Goal: Information Seeking & Learning: Check status

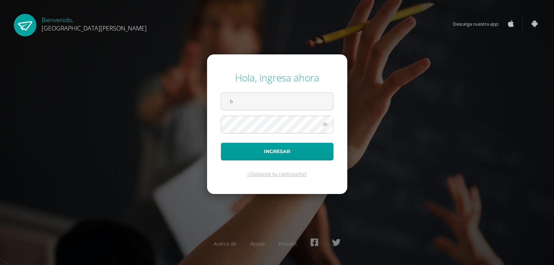
type input "brigitt.13@hotmail.com"
click at [221, 143] on button "Ingresar" at bounding box center [277, 152] width 113 height 18
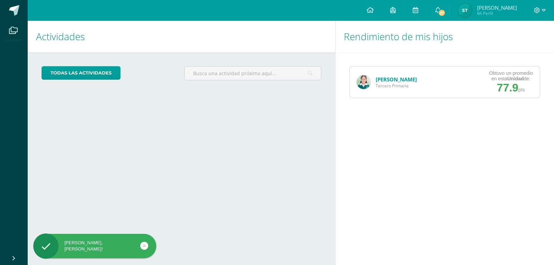
click at [392, 80] on link "[PERSON_NAME]" at bounding box center [396, 79] width 41 height 7
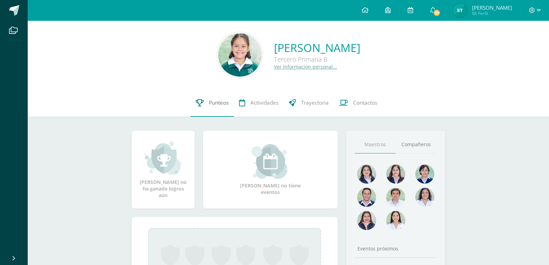
click at [207, 100] on link "Punteos" at bounding box center [212, 103] width 43 height 28
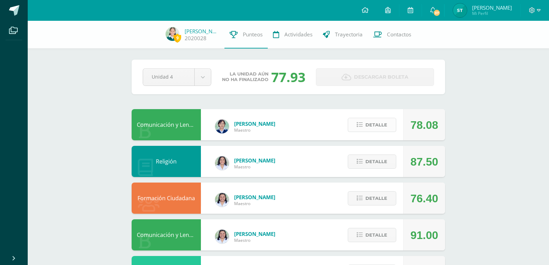
click at [379, 126] on span "Detalle" at bounding box center [377, 125] width 22 height 13
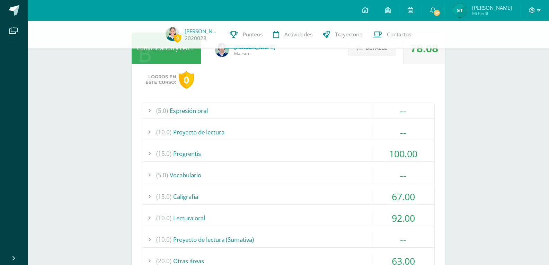
scroll to position [139, 0]
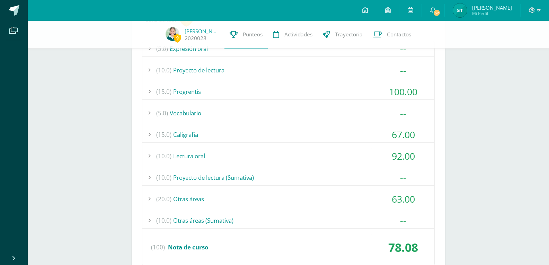
click at [203, 91] on div "(15.0) Progrentis" at bounding box center [288, 92] width 292 height 16
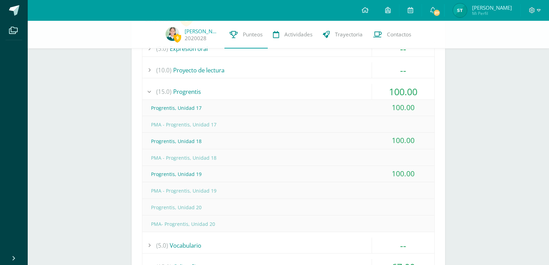
click at [197, 94] on div "(15.0) Progrentis" at bounding box center [288, 92] width 292 height 16
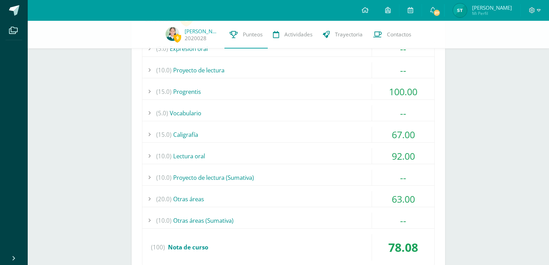
scroll to position [173, 0]
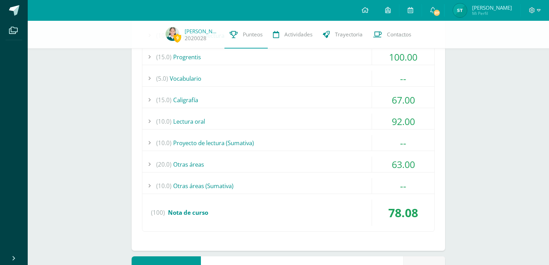
click at [192, 100] on div "(15.0) Caligrafía" at bounding box center [288, 100] width 292 height 16
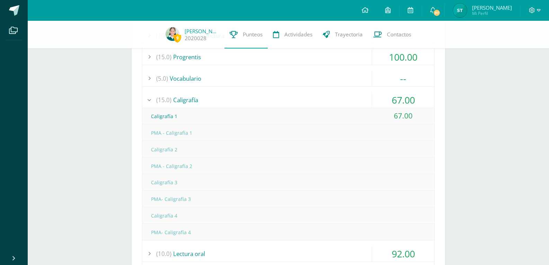
click at [192, 100] on div "(15.0) Caligrafía" at bounding box center [288, 100] width 292 height 16
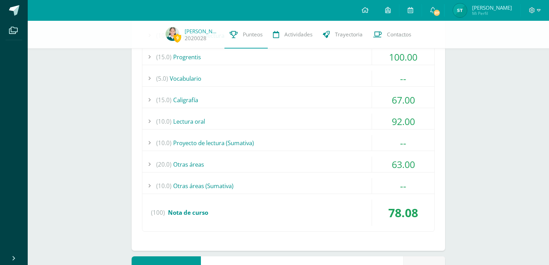
click at [188, 121] on div "(10.0) Lectura oral" at bounding box center [288, 122] width 292 height 16
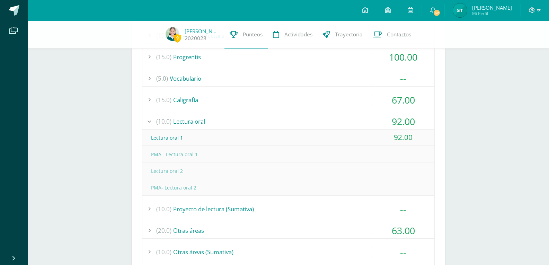
click at [189, 121] on div "(10.0) Lectura oral" at bounding box center [288, 122] width 292 height 16
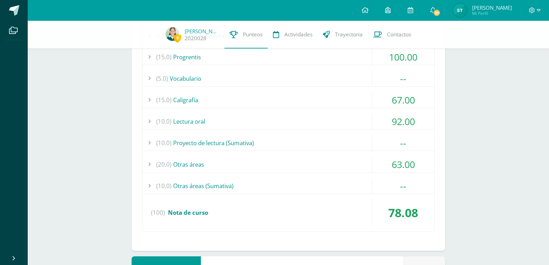
click at [191, 162] on div "(20.0) Otras áreas" at bounding box center [288, 165] width 292 height 16
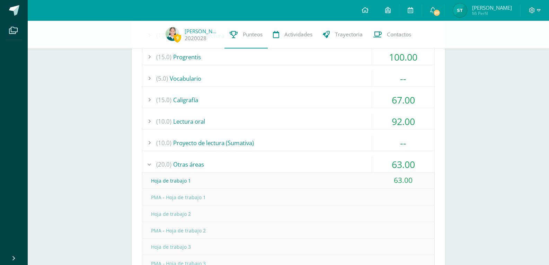
click at [192, 162] on div "(20.0) Otras áreas" at bounding box center [288, 165] width 292 height 16
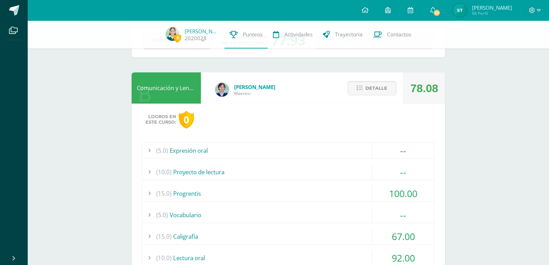
scroll to position [35, 0]
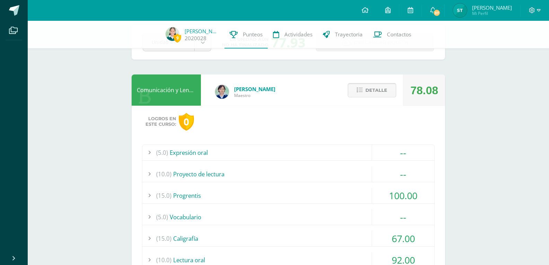
click at [381, 93] on span "Detalle" at bounding box center [377, 90] width 22 height 13
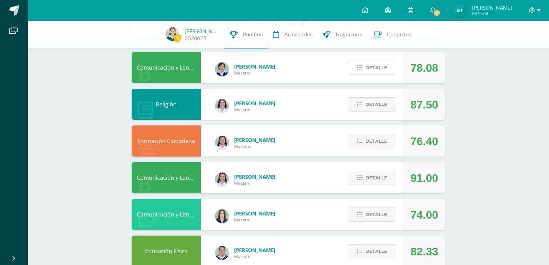
scroll to position [69, 0]
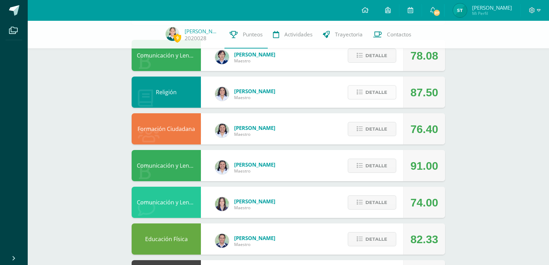
click at [378, 90] on span "Detalle" at bounding box center [377, 92] width 22 height 13
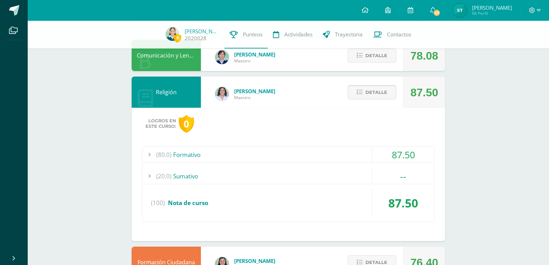
click at [378, 90] on span "Detalle" at bounding box center [377, 92] width 22 height 13
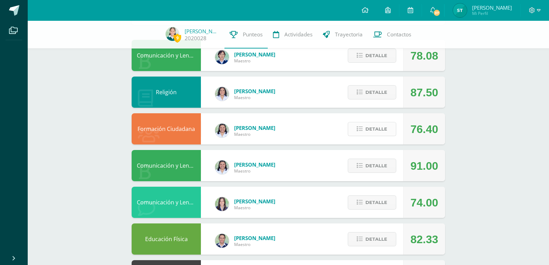
click at [378, 133] on span "Detalle" at bounding box center [377, 129] width 22 height 13
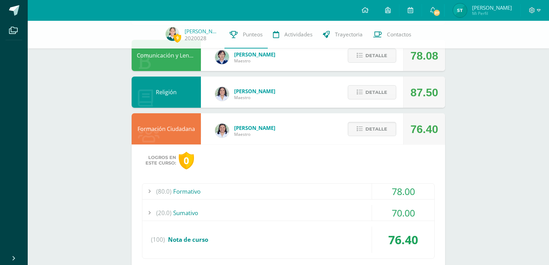
scroll to position [104, 0]
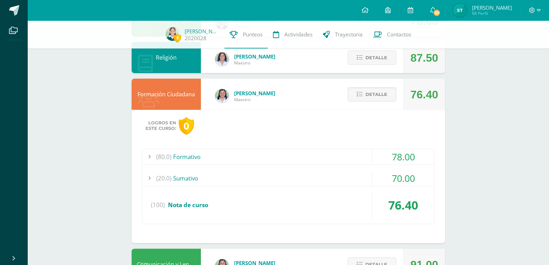
click at [197, 178] on div "(20.0) Sumativo" at bounding box center [288, 178] width 292 height 16
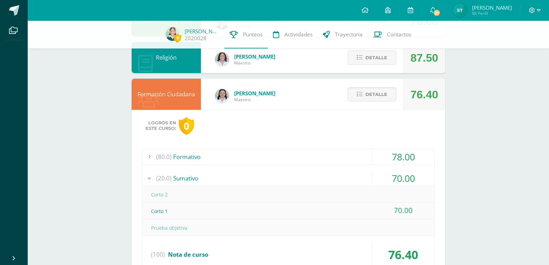
click at [197, 178] on div "(20.0) Sumativo" at bounding box center [288, 178] width 292 height 16
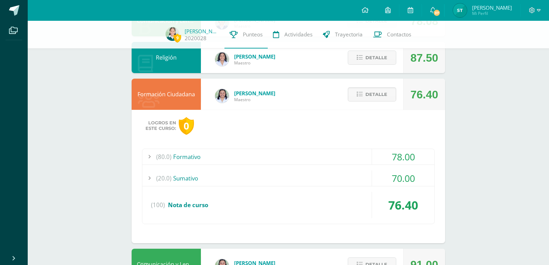
click at [194, 152] on div "(80.0) Formativo" at bounding box center [288, 157] width 292 height 16
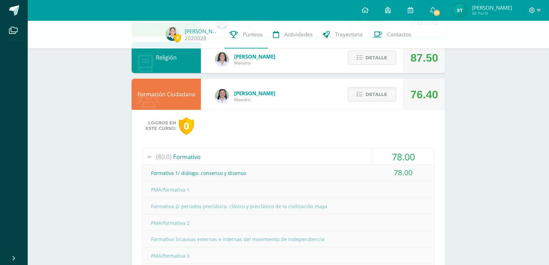
click at [194, 152] on div "(80.0) Formativo" at bounding box center [288, 157] width 292 height 16
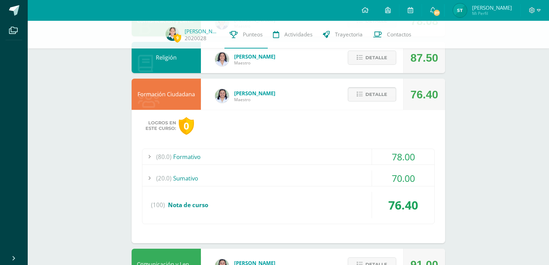
click at [372, 97] on span "Detalle" at bounding box center [377, 94] width 22 height 13
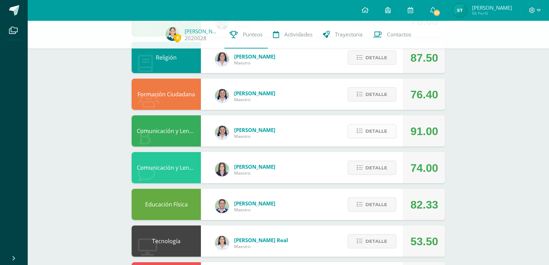
click at [379, 133] on span "Detalle" at bounding box center [377, 131] width 22 height 13
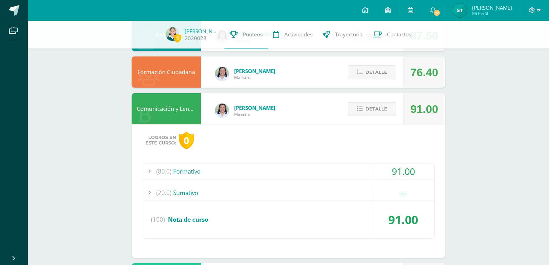
scroll to position [139, 0]
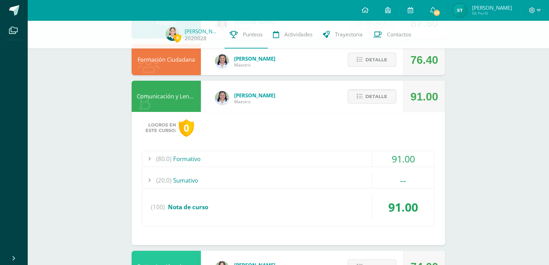
click at [190, 154] on div "(80.0) Formativo" at bounding box center [288, 159] width 292 height 16
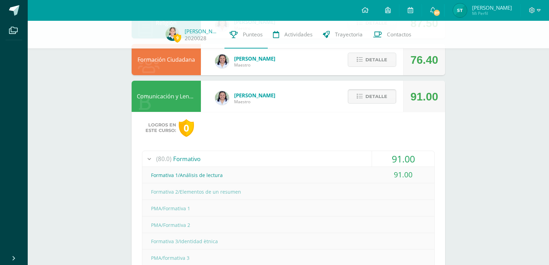
click at [375, 93] on span "Detalle" at bounding box center [377, 96] width 22 height 13
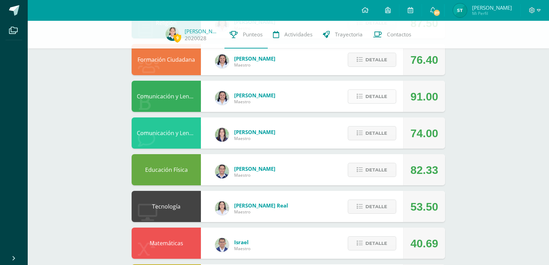
scroll to position [173, 0]
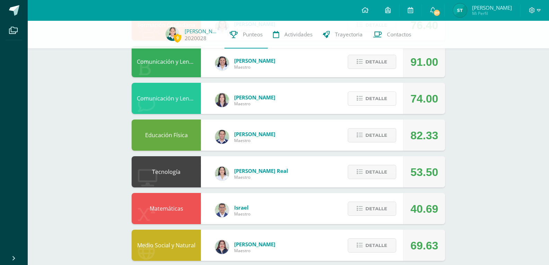
click at [377, 98] on span "Detalle" at bounding box center [377, 98] width 22 height 13
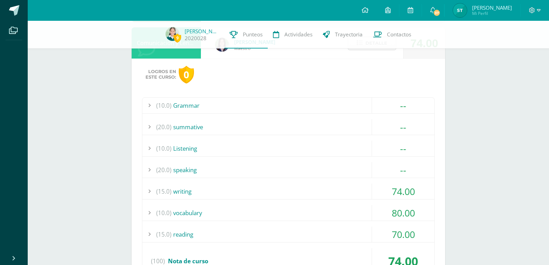
scroll to position [243, 0]
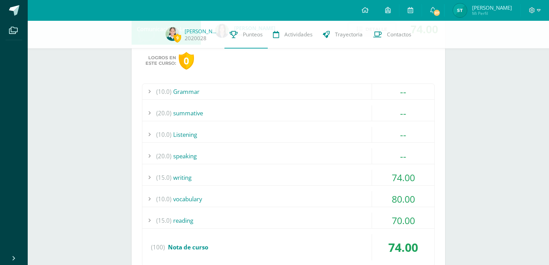
click at [189, 179] on div "(15.0) writing" at bounding box center [288, 178] width 292 height 16
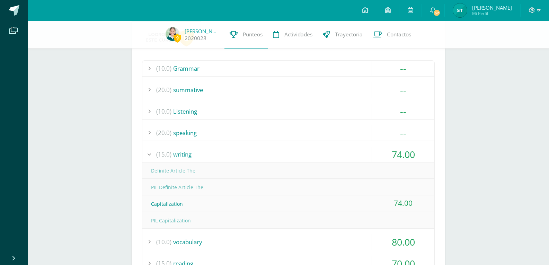
scroll to position [277, 0]
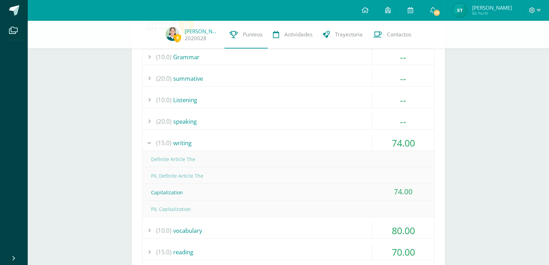
click at [180, 144] on div "(15.0) writing" at bounding box center [288, 143] width 292 height 16
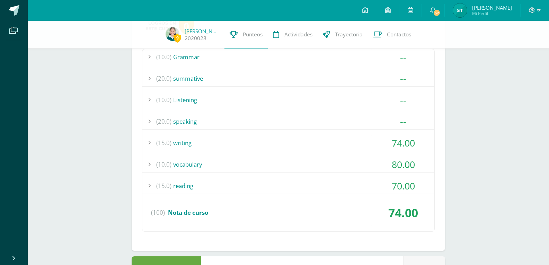
click at [189, 164] on div "(10.0) vocabulary" at bounding box center [288, 165] width 292 height 16
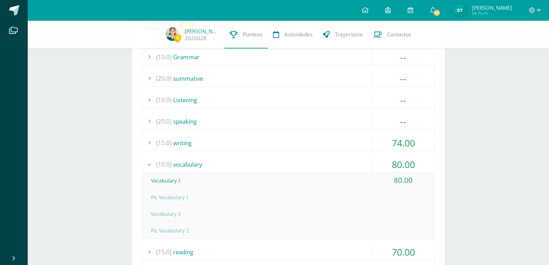
click at [189, 164] on div "(10.0) vocabulary" at bounding box center [288, 165] width 292 height 16
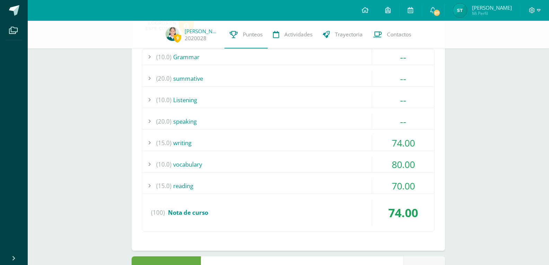
click at [191, 183] on div "(15.0) reading" at bounding box center [288, 186] width 292 height 16
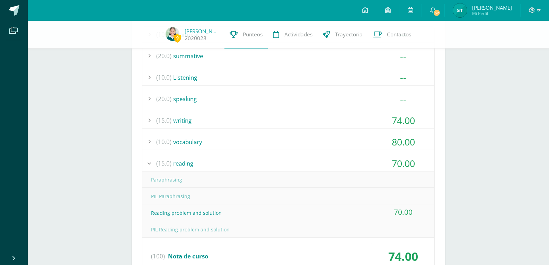
scroll to position [312, 0]
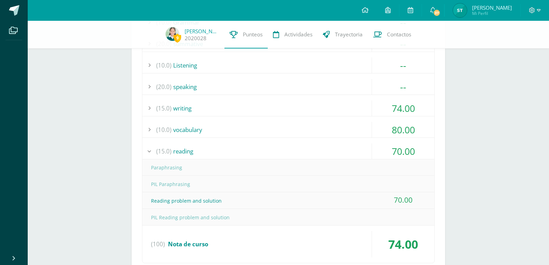
click at [185, 152] on div "(15.0) reading" at bounding box center [288, 151] width 292 height 16
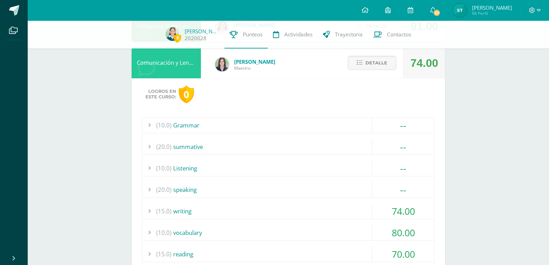
scroll to position [208, 0]
click at [368, 61] on span "Detalle" at bounding box center [377, 64] width 22 height 13
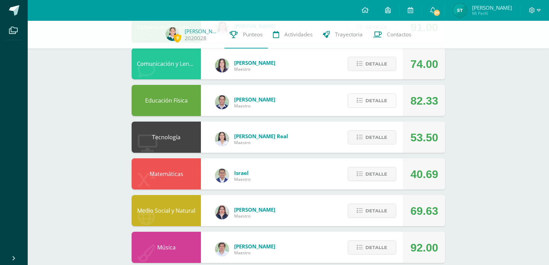
click at [370, 105] on span "Detalle" at bounding box center [377, 100] width 22 height 13
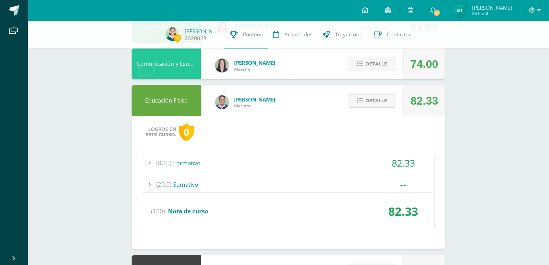
scroll to position [243, 0]
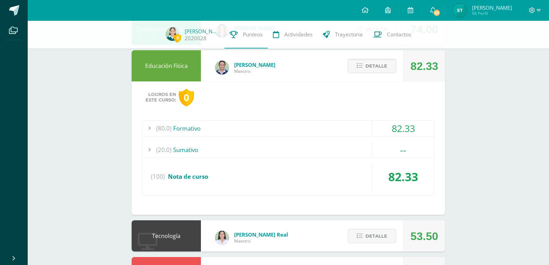
click at [189, 128] on div "(80.0) Formativo" at bounding box center [288, 129] width 292 height 16
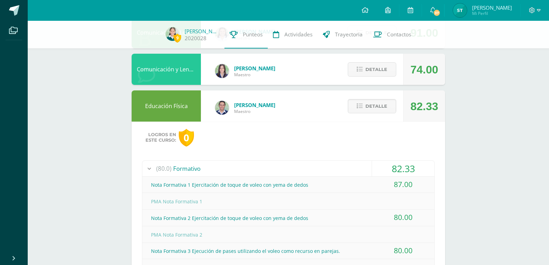
scroll to position [139, 0]
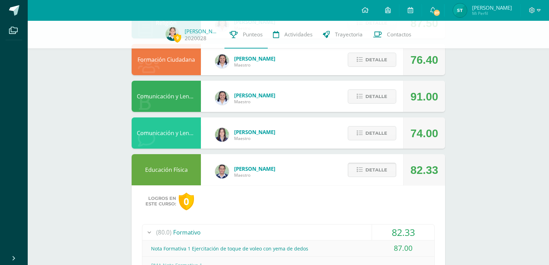
click at [358, 176] on button "Detalle" at bounding box center [372, 170] width 49 height 14
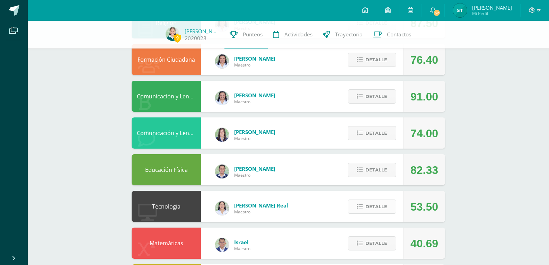
click at [384, 207] on span "Detalle" at bounding box center [377, 206] width 22 height 13
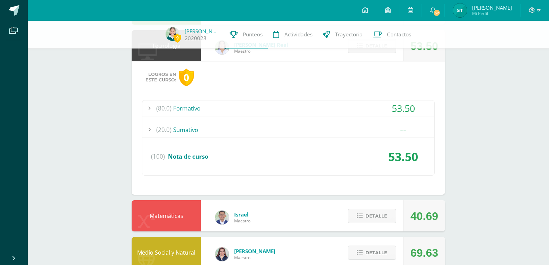
scroll to position [312, 0]
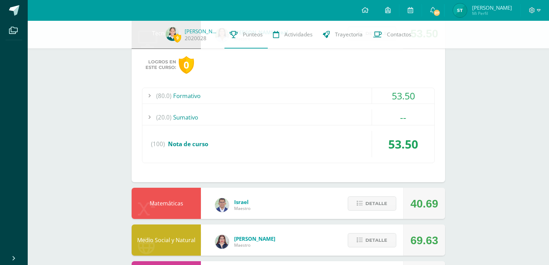
click at [187, 93] on div "(80.0) Formativo" at bounding box center [288, 96] width 292 height 16
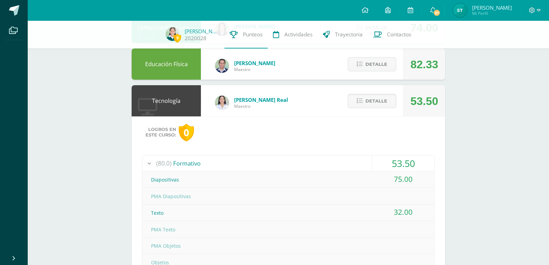
scroll to position [243, 0]
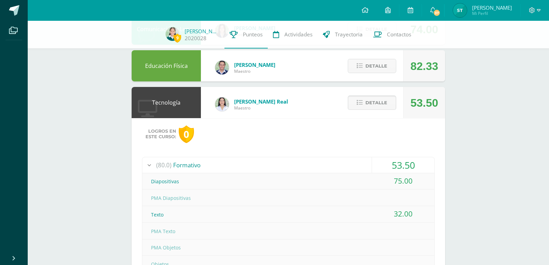
click at [366, 102] on button "Detalle" at bounding box center [372, 103] width 49 height 14
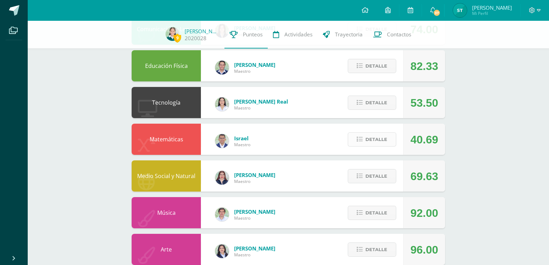
click at [375, 139] on span "Detalle" at bounding box center [377, 139] width 22 height 13
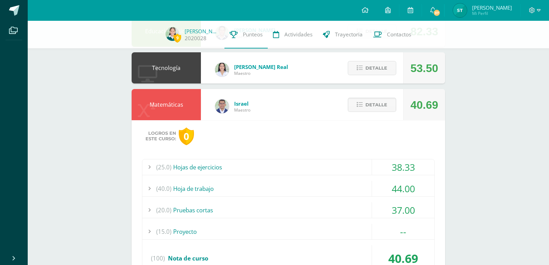
scroll to position [312, 0]
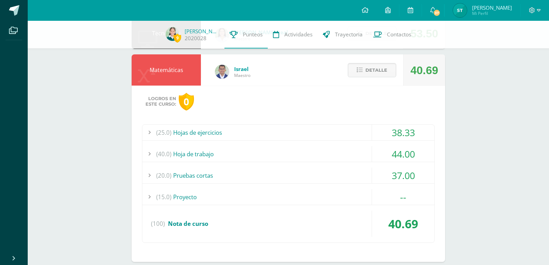
click at [209, 174] on div "(20.0) Pruebas cortas" at bounding box center [288, 176] width 292 height 16
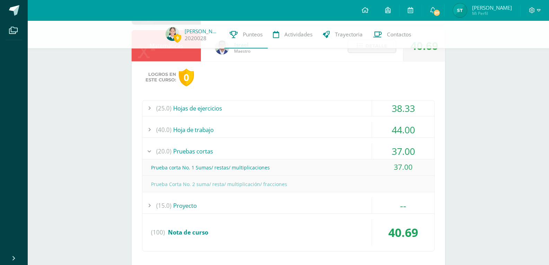
scroll to position [347, 0]
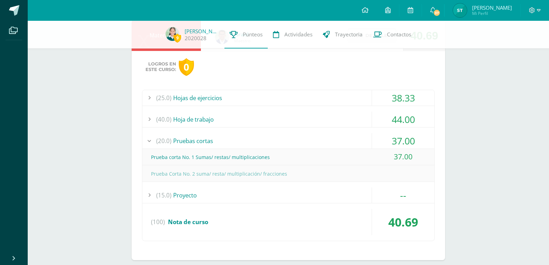
click at [198, 143] on div "(20.0) Pruebas cortas" at bounding box center [288, 141] width 292 height 16
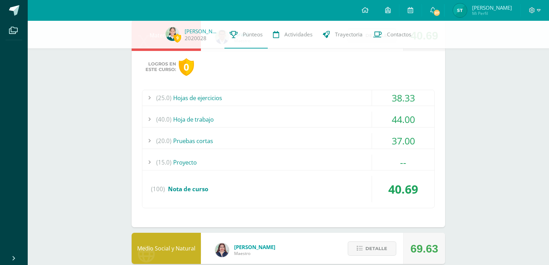
click at [197, 117] on div "(40.0) Hoja de trabajo" at bounding box center [288, 120] width 292 height 16
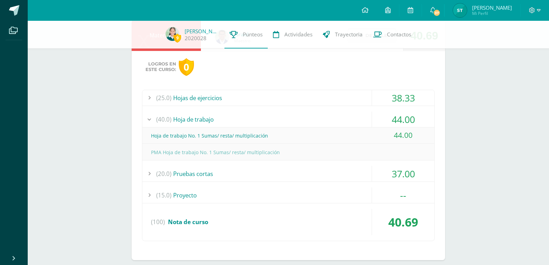
click at [200, 118] on div "(40.0) Hoja de trabajo" at bounding box center [288, 120] width 292 height 16
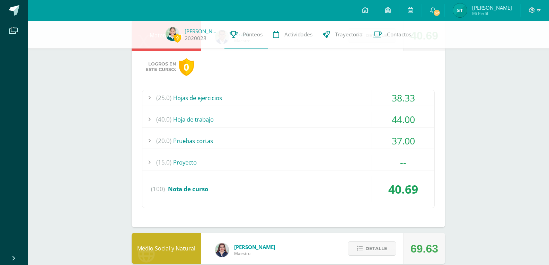
click at [201, 101] on div "(25.0) Hojas de ejercicios" at bounding box center [288, 98] width 292 height 16
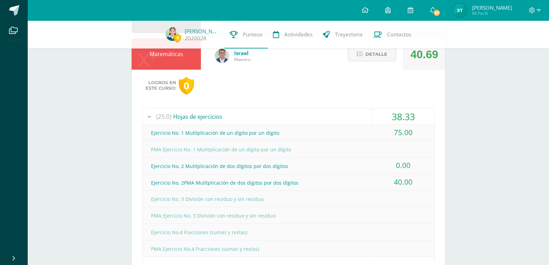
scroll to position [312, 0]
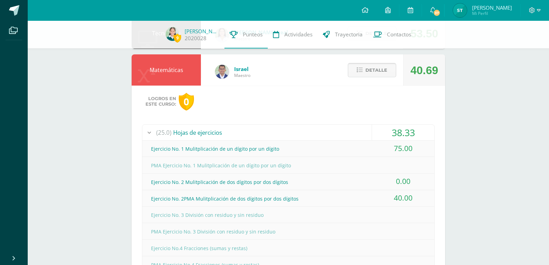
click at [370, 67] on span "Detalle" at bounding box center [377, 70] width 22 height 13
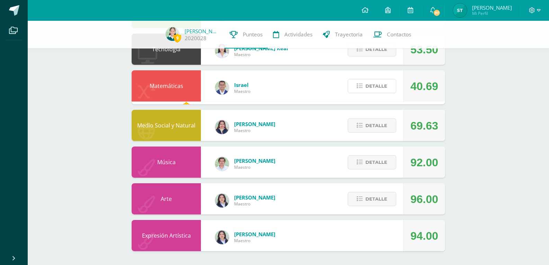
scroll to position [293, 0]
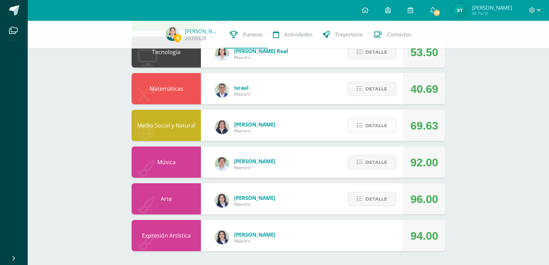
click at [371, 130] on span "Detalle" at bounding box center [377, 125] width 22 height 13
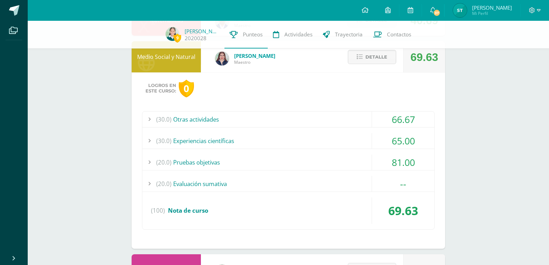
scroll to position [362, 0]
click at [211, 164] on div "(20.0) Pruebas objetivas" at bounding box center [288, 162] width 292 height 16
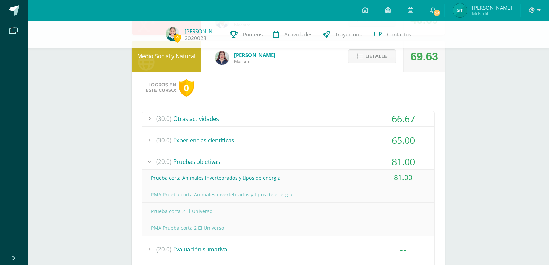
click at [213, 161] on div "(20.0) Pruebas objetivas" at bounding box center [288, 162] width 292 height 16
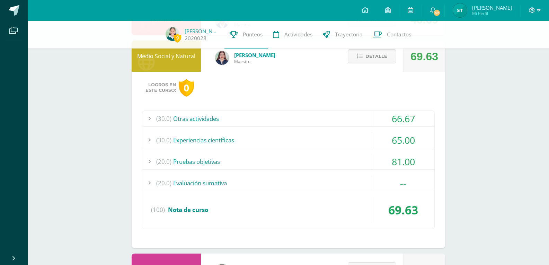
click at [206, 143] on div "(30.0) Experiencias científicas" at bounding box center [288, 140] width 292 height 16
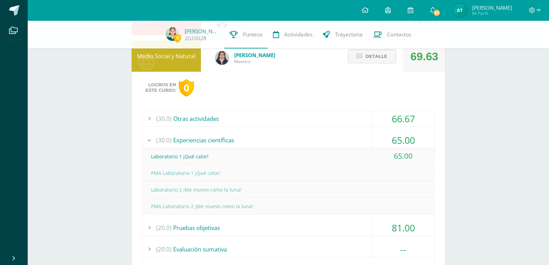
click at [206, 143] on div "(30.0) Experiencias científicas" at bounding box center [288, 140] width 292 height 16
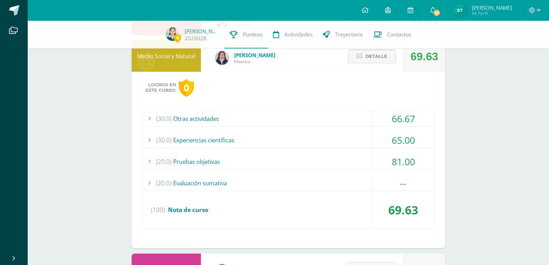
click at [367, 55] on span "Detalle" at bounding box center [377, 56] width 22 height 13
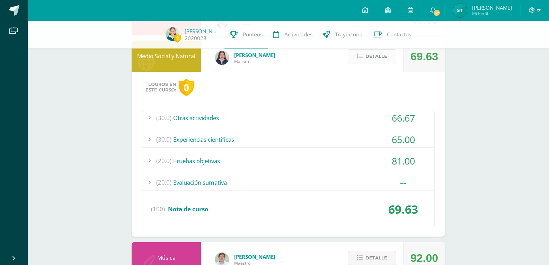
scroll to position [293, 0]
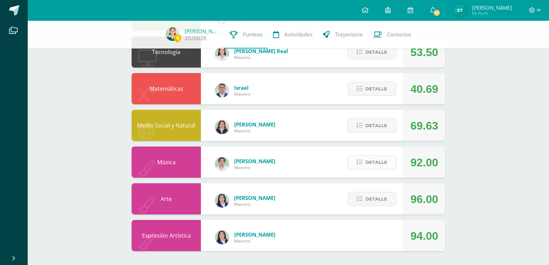
click at [368, 163] on span "Detalle" at bounding box center [377, 162] width 22 height 13
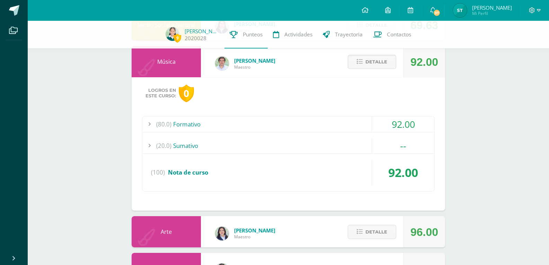
scroll to position [397, 0]
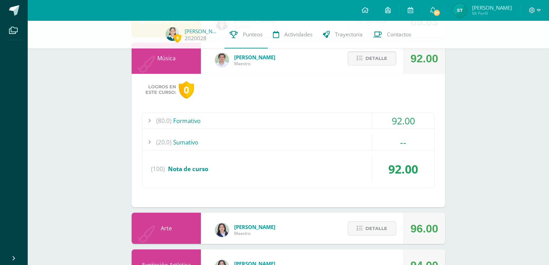
click at [186, 122] on div "(80.0) Formativo" at bounding box center [288, 121] width 292 height 16
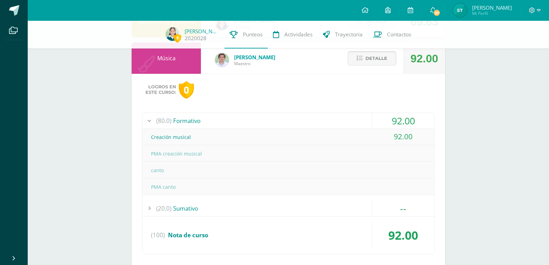
click at [370, 58] on span "Detalle" at bounding box center [377, 58] width 22 height 13
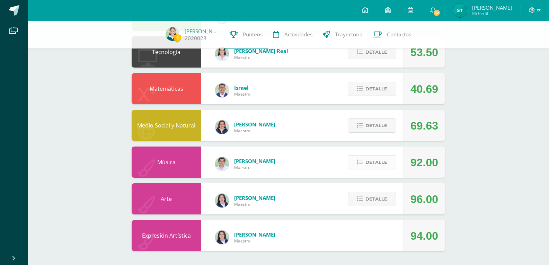
scroll to position [293, 0]
click at [540, 12] on icon at bounding box center [539, 10] width 4 height 6
click at [521, 48] on span "Cerrar sesión" at bounding box center [517, 47] width 31 height 7
